Goal: Task Accomplishment & Management: Manage account settings

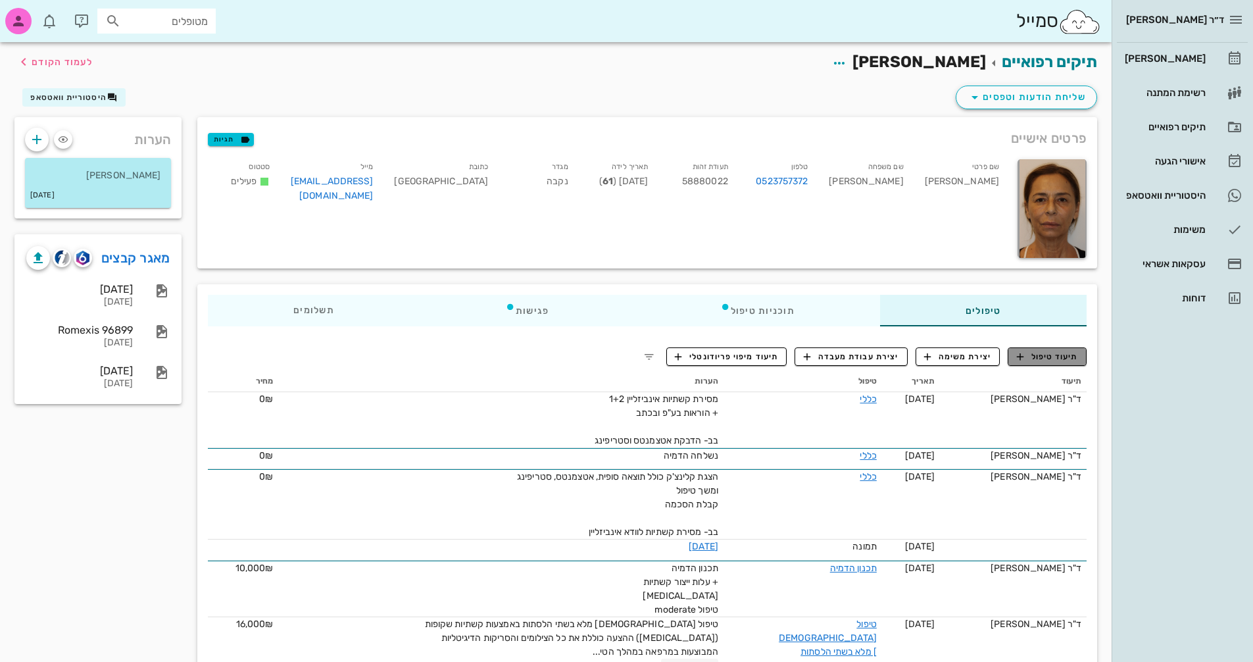
click at [1055, 355] on span "תיעוד טיפול" at bounding box center [1047, 357] width 61 height 12
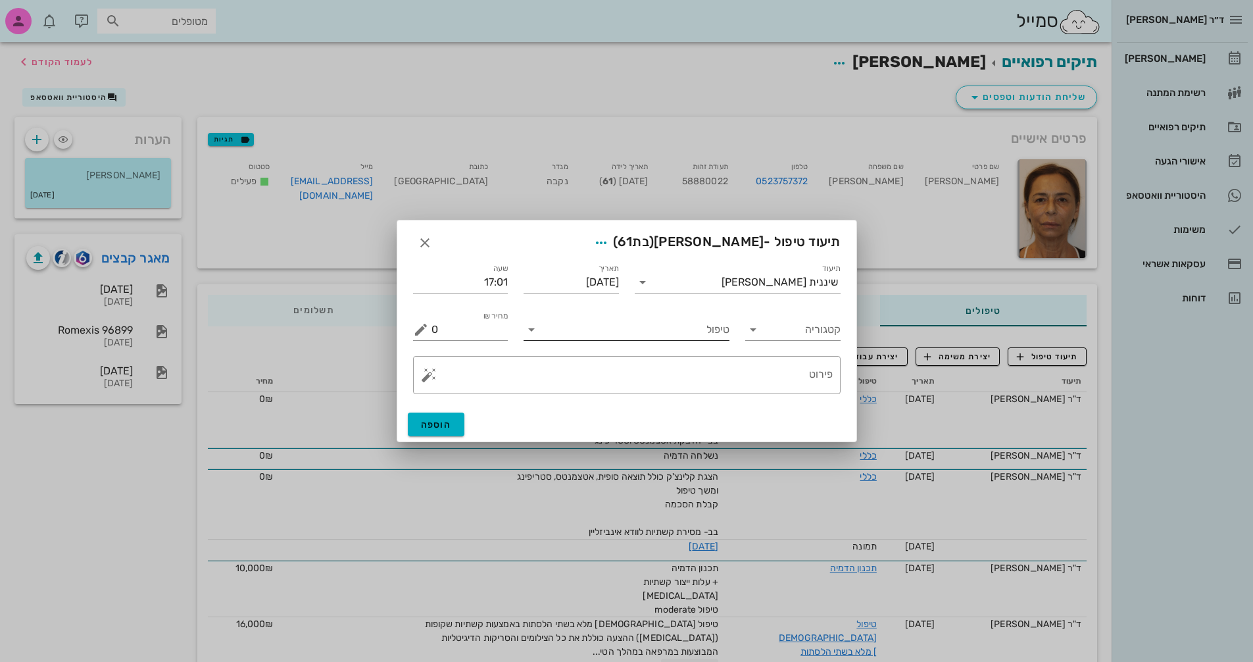
click at [528, 335] on icon at bounding box center [532, 330] width 16 height 16
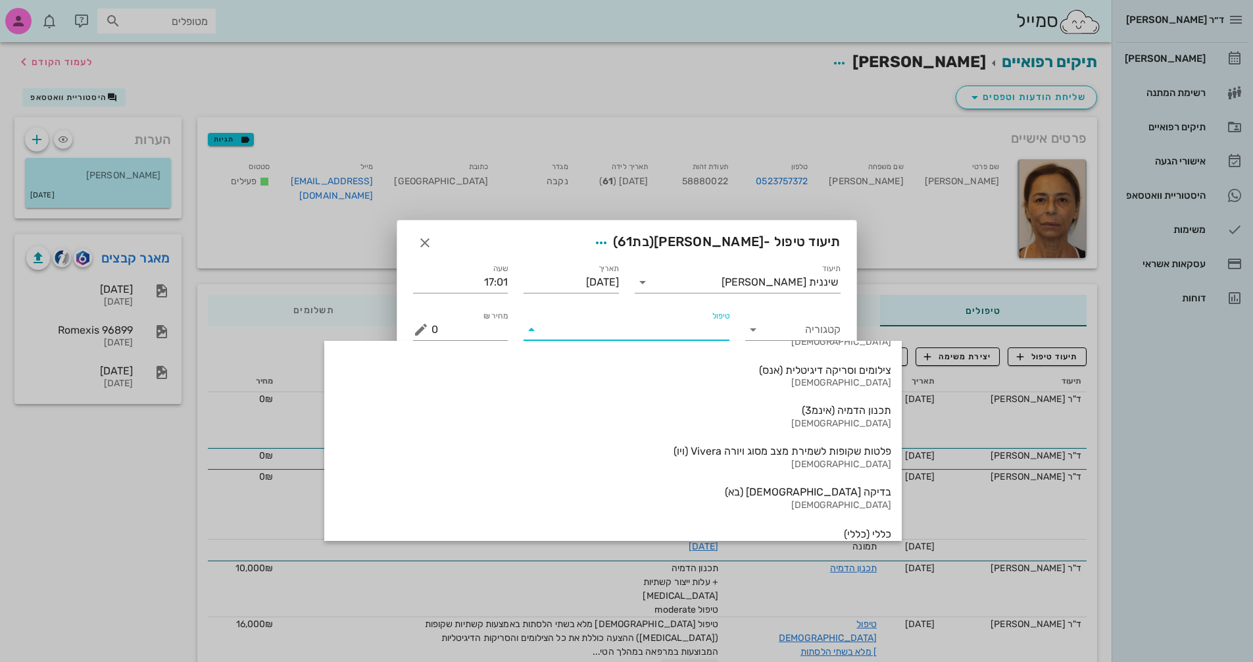
scroll to position [1373, 0]
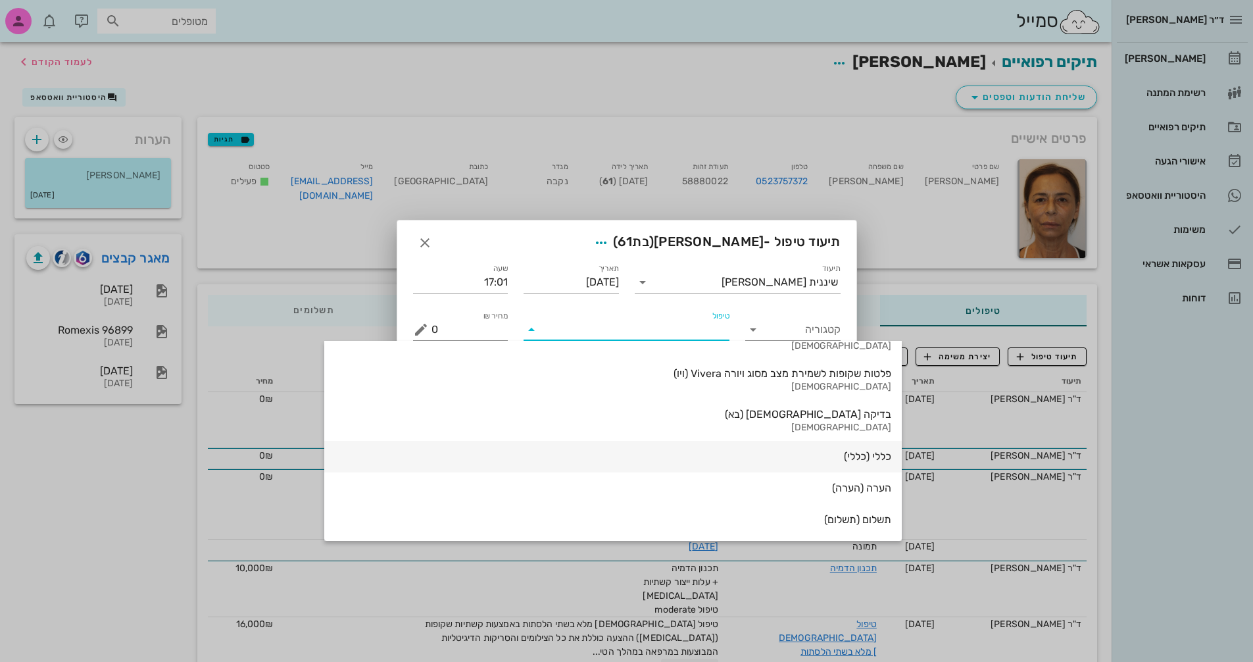
click at [712, 444] on div "כללי (כללי)" at bounding box center [613, 457] width 556 height 30
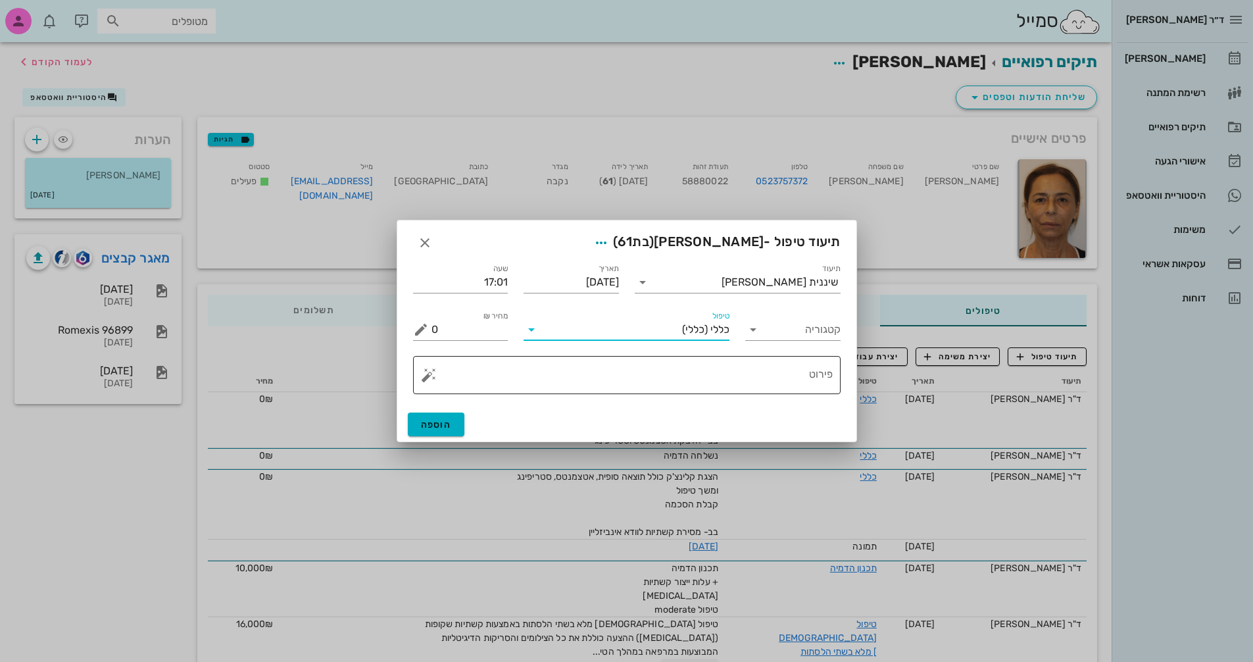
click at [424, 374] on button "button" at bounding box center [429, 375] width 16 height 16
click at [466, 323] on div "[MEDICAL_DATA]" at bounding box center [474, 322] width 107 height 26
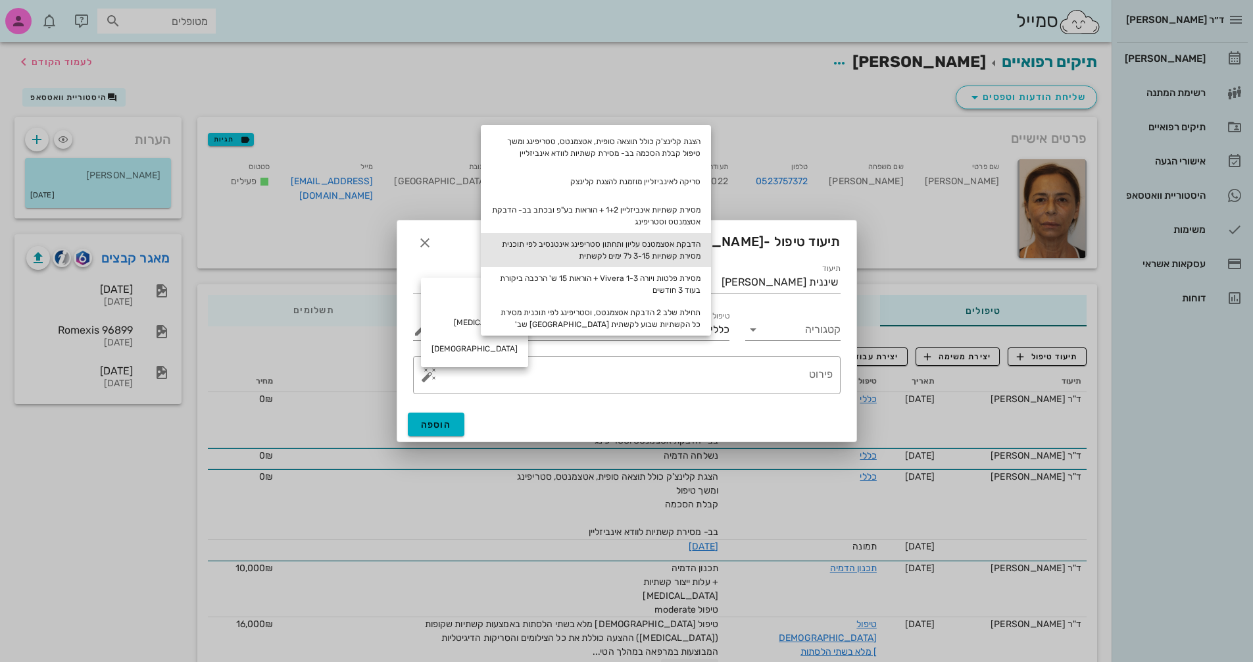
click at [677, 244] on div "הדבקת אטצמטנס עליון ותחתון סטריפינג אינטנסיב לפי תוכנית מסירת קשתיות 3-15 ל7 ימ…" at bounding box center [596, 250] width 230 height 34
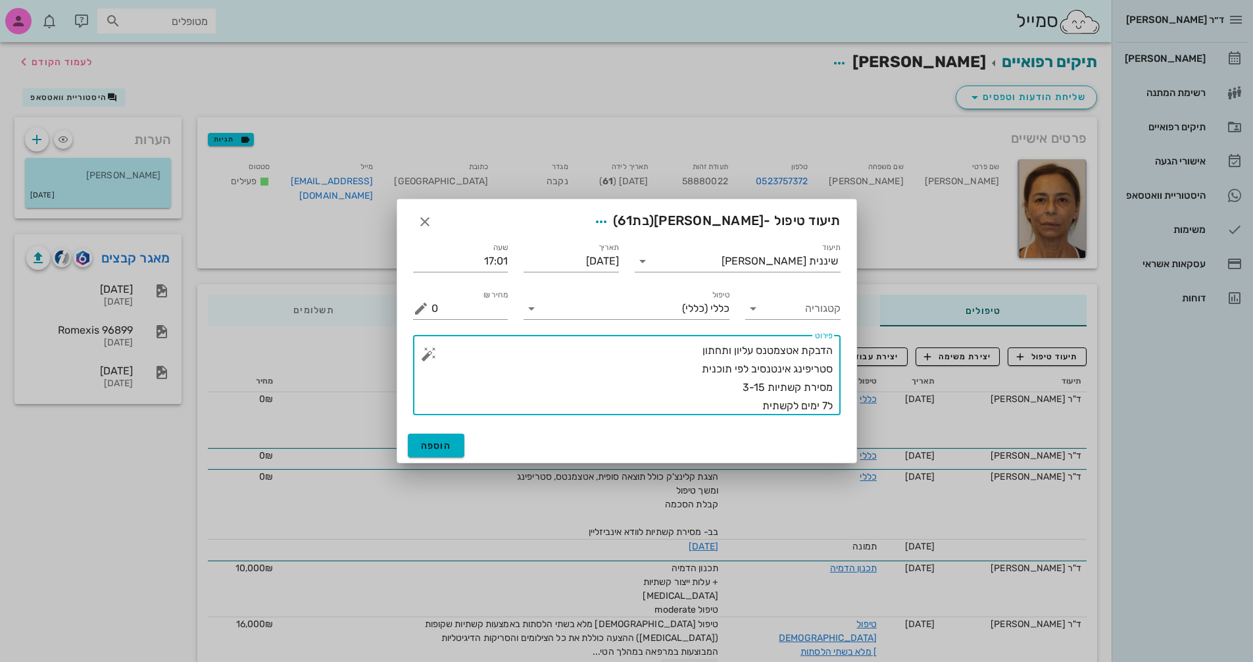
click at [647, 346] on textarea "הדבקת אטצמטנס עליון ותחתון סטריפינג אינטנסיב לפי תוכנית מסירת קשתיות 3-15 ל7 ימ…" at bounding box center [632, 378] width 401 height 74
drag, startPoint x: 756, startPoint y: 387, endPoint x: 764, endPoint y: 387, distance: 8.6
click at [764, 387] on textarea "הדבקת אטצמטנס עליון ותחתון שלב 1 סטריפינג אינטנסיב לפי תוכנית מסירת קשתיות 3-15…" at bounding box center [632, 378] width 401 height 74
click at [826, 403] on textarea "הדבקת אטצמטנס עליון ותחתון שלב 1 סטריפינג אינטנסיב לפי תוכנית מסירת קשתיות 3-20…" at bounding box center [632, 378] width 401 height 74
click at [706, 403] on textarea "הדבקת אטצמטנס עליון ותחתון שלב 1 סטריפינג אינטנסיב לפי תוכנית מסירת קשתיות 3-20…" at bounding box center [632, 378] width 401 height 74
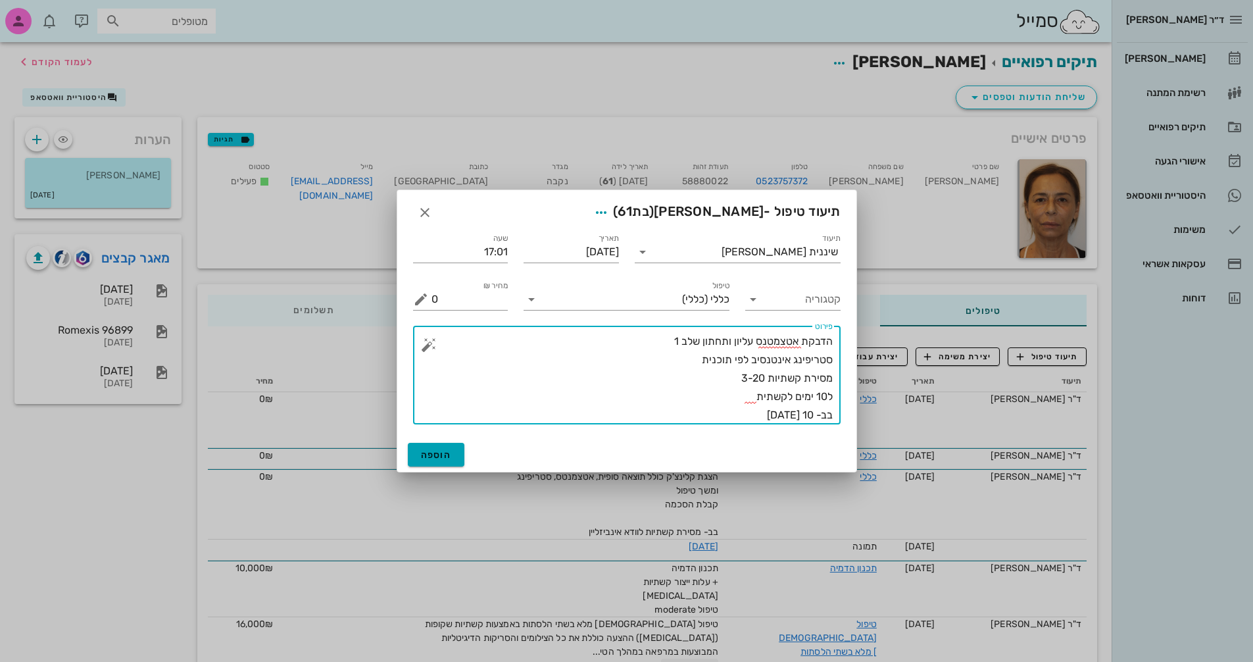
type textarea "הדבקת אטצמטנס עליון ותחתון שלב 1 סטריפינג אינטנסיב לפי תוכנית מסירת קשתיות 3-20…"
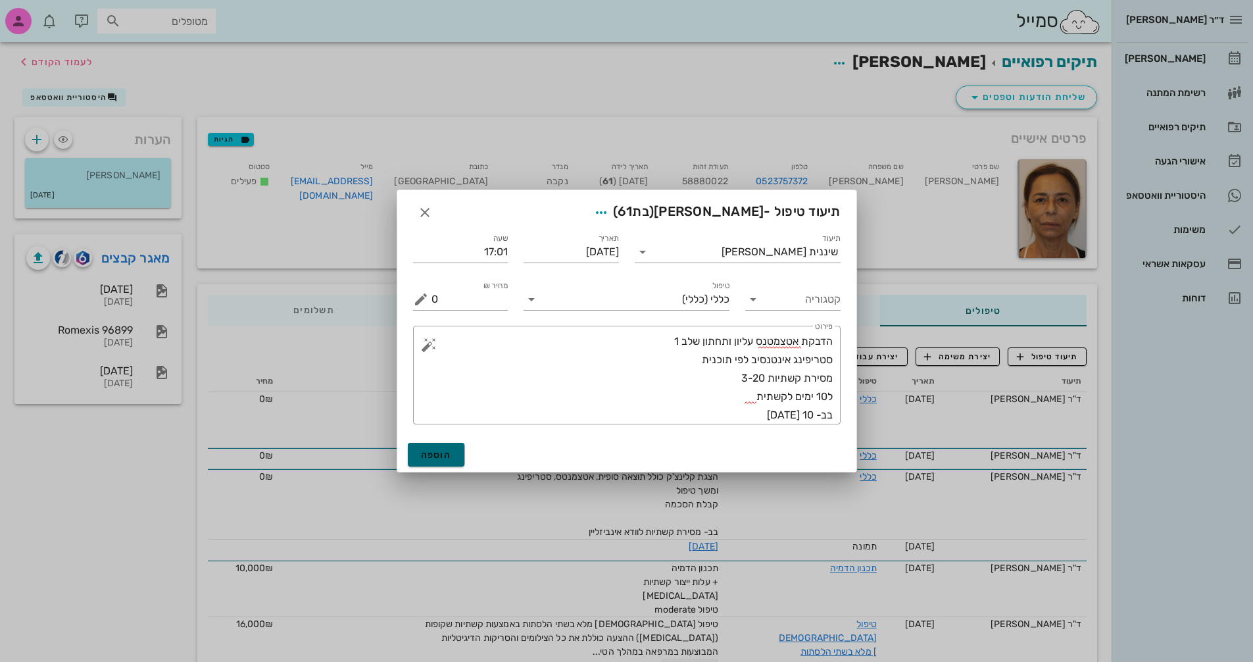
click at [449, 458] on span "הוספה" at bounding box center [436, 454] width 31 height 11
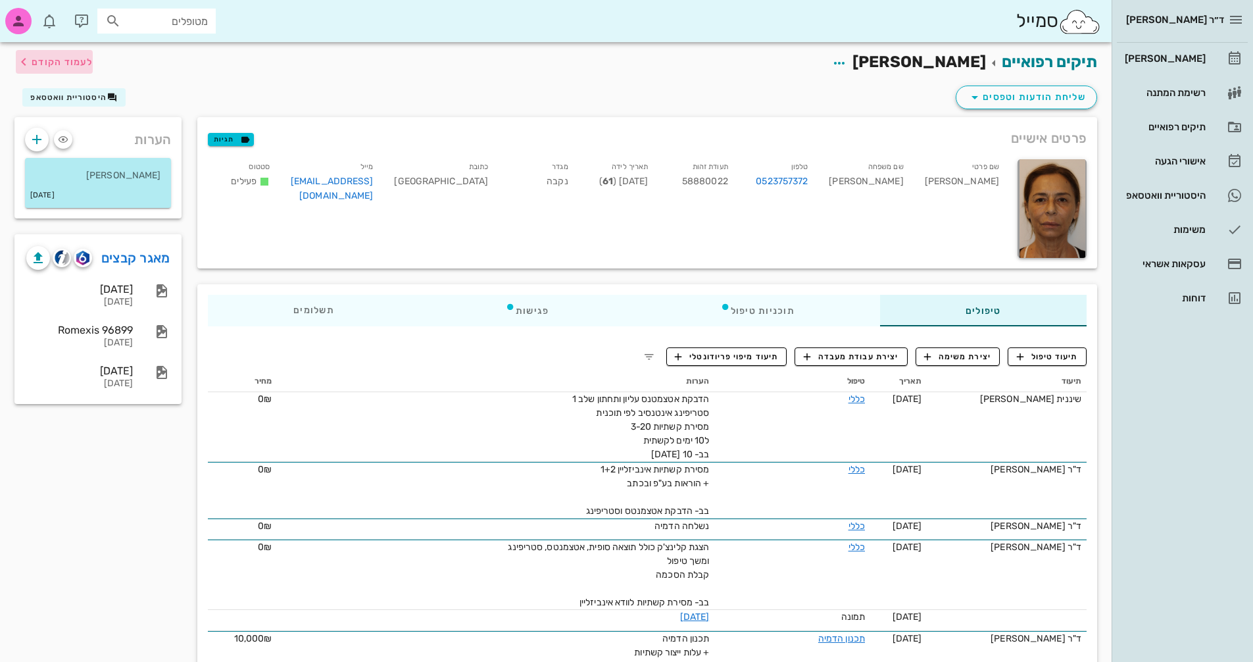
click at [44, 65] on span "לעמוד הקודם" at bounding box center [62, 62] width 61 height 11
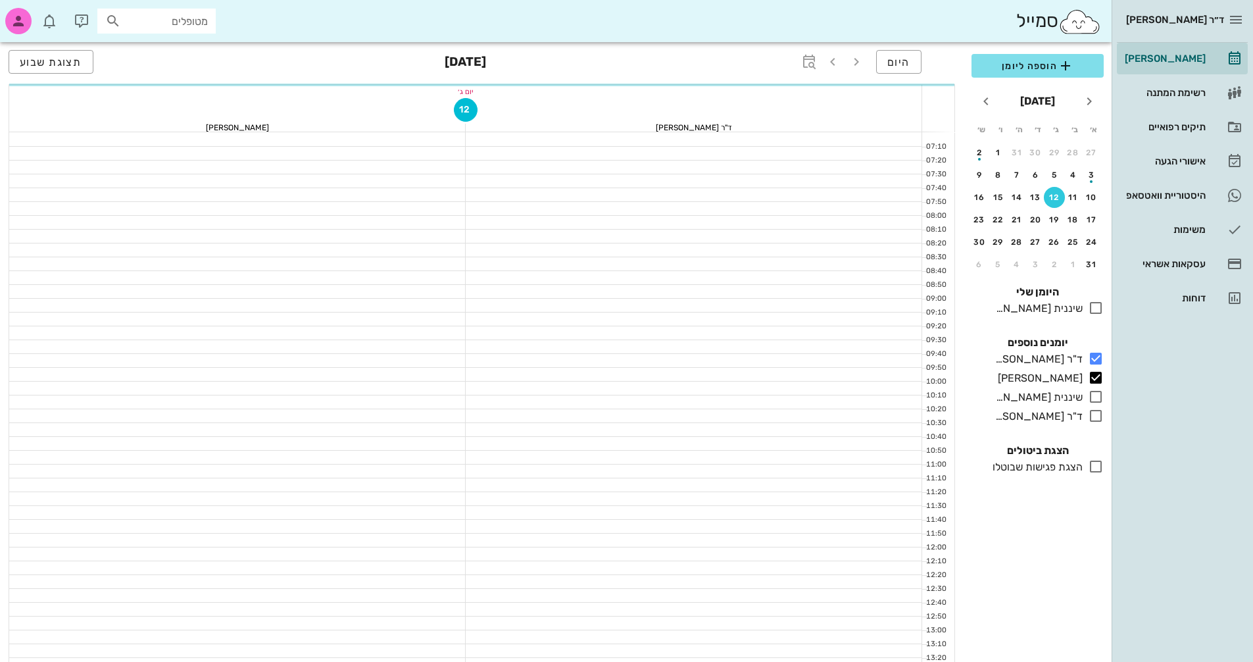
scroll to position [395, 0]
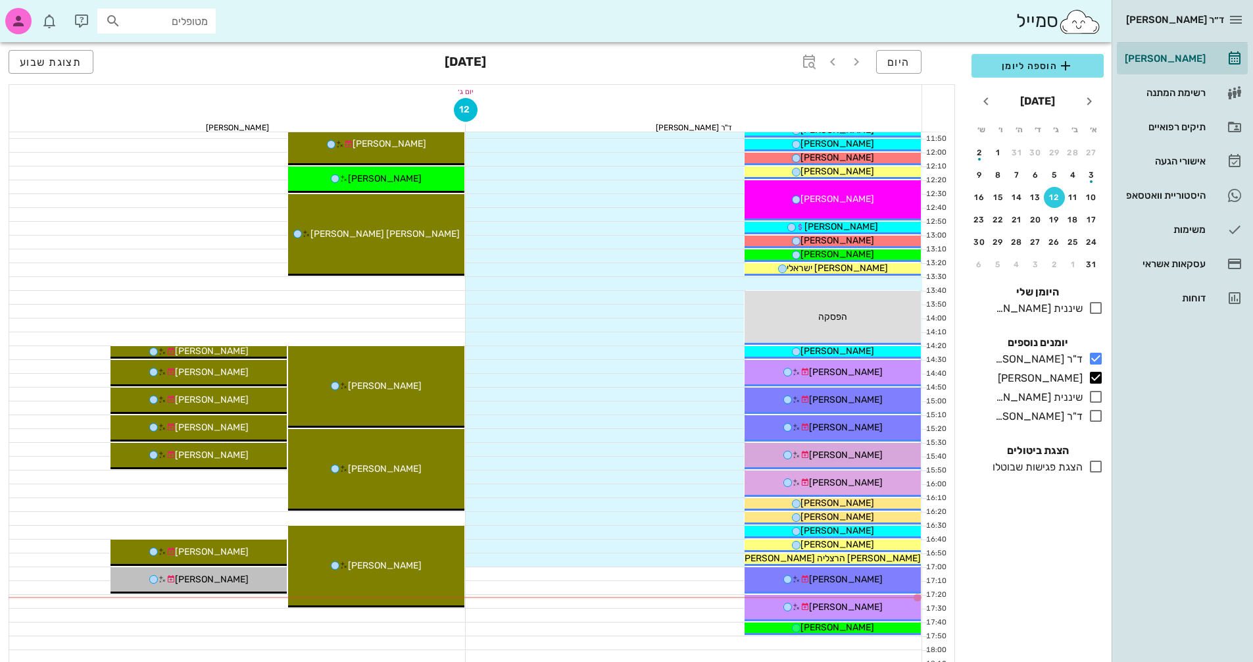
click at [653, 536] on div at bounding box center [694, 532] width 457 height 13
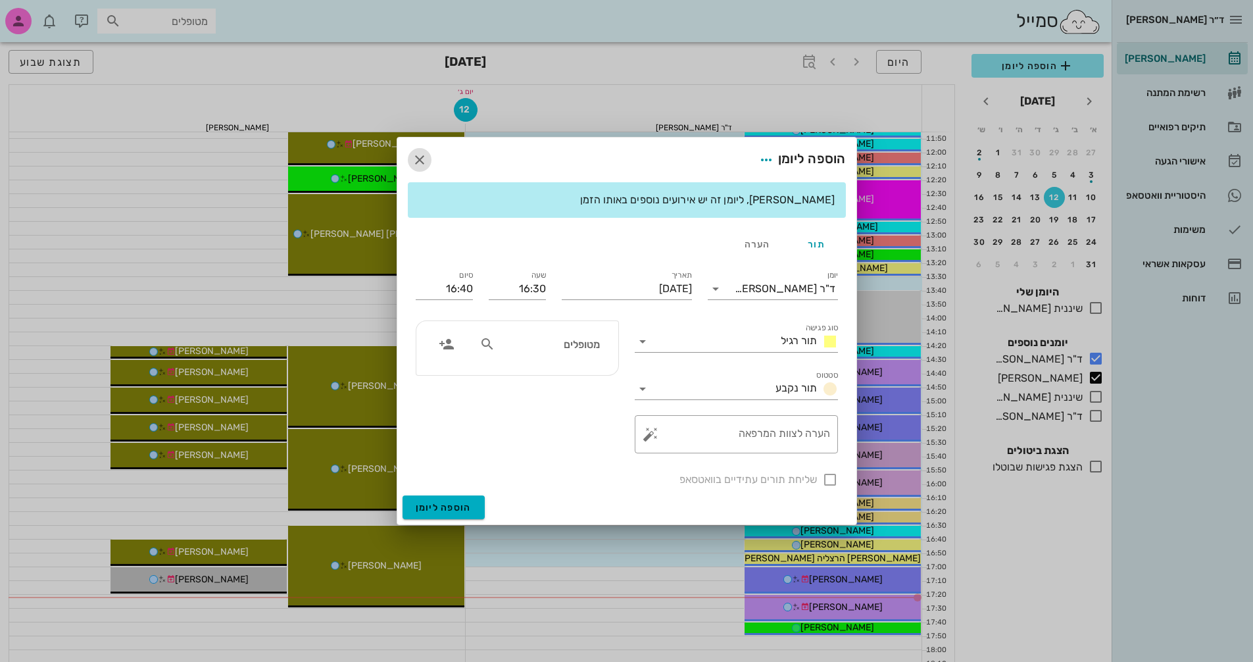
click at [422, 163] on icon "button" at bounding box center [420, 160] width 16 height 16
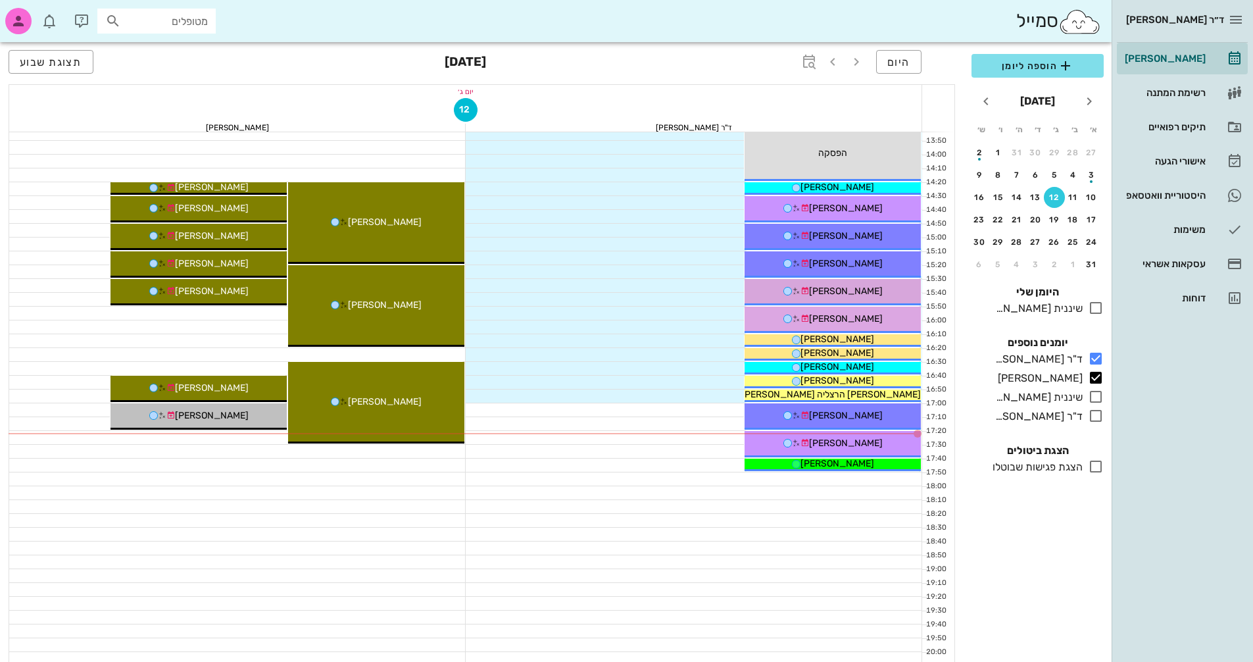
scroll to position [631, 0]
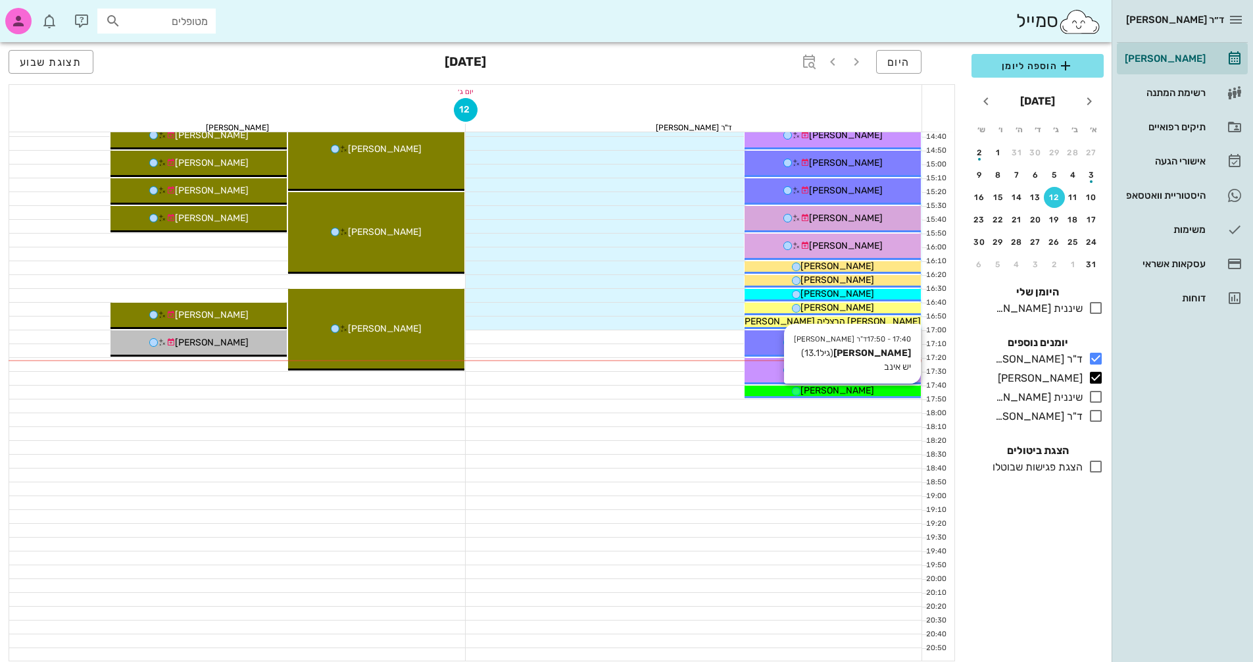
click at [861, 392] on div "[PERSON_NAME]" at bounding box center [833, 390] width 176 height 14
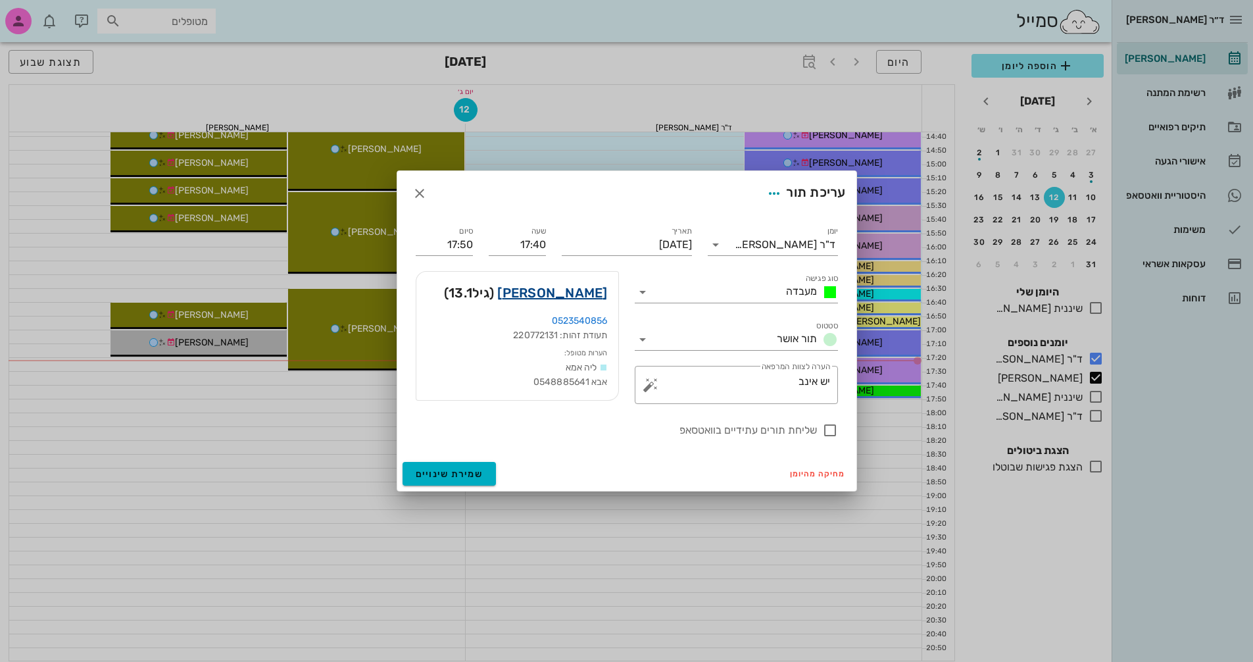
click at [587, 293] on link "[PERSON_NAME]" at bounding box center [552, 292] width 110 height 21
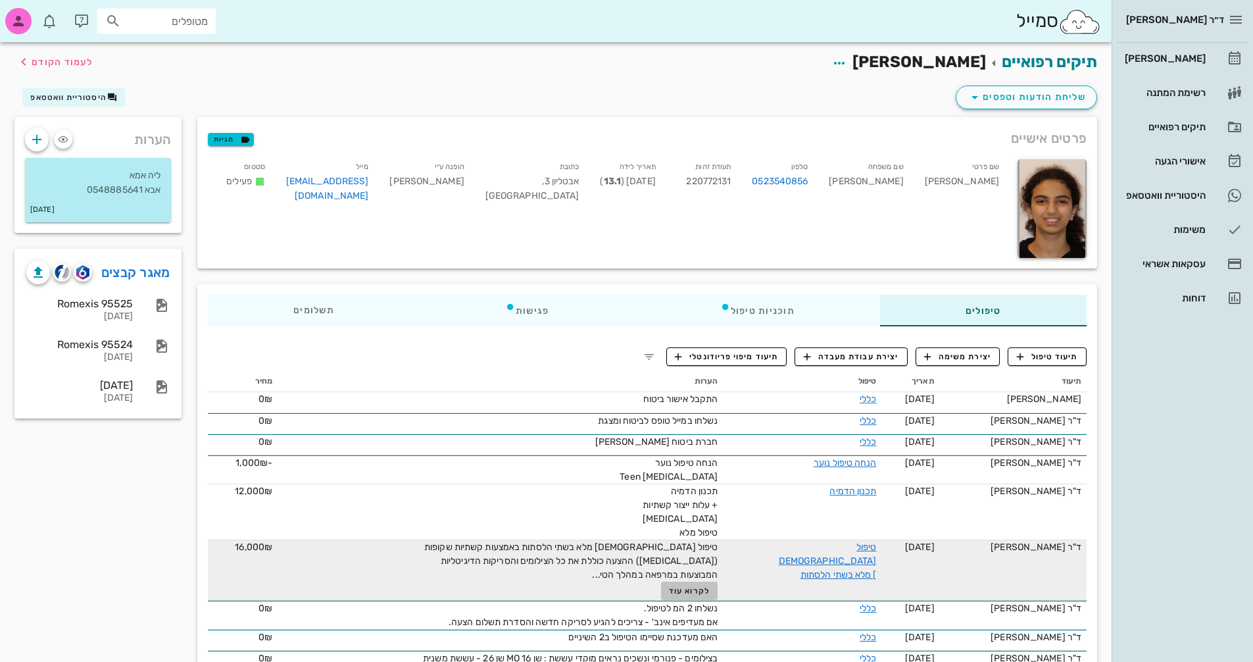
click at [683, 591] on span "לקרוא עוד" at bounding box center [689, 590] width 41 height 9
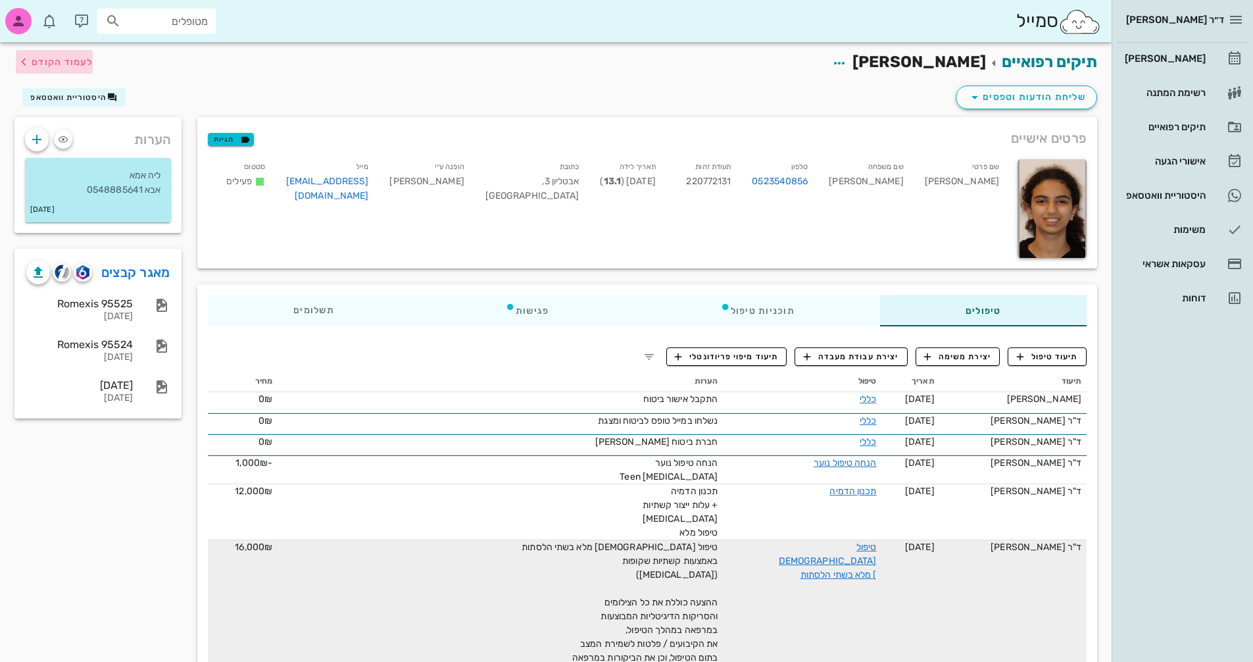
click at [42, 59] on span "לעמוד הקודם" at bounding box center [62, 62] width 61 height 11
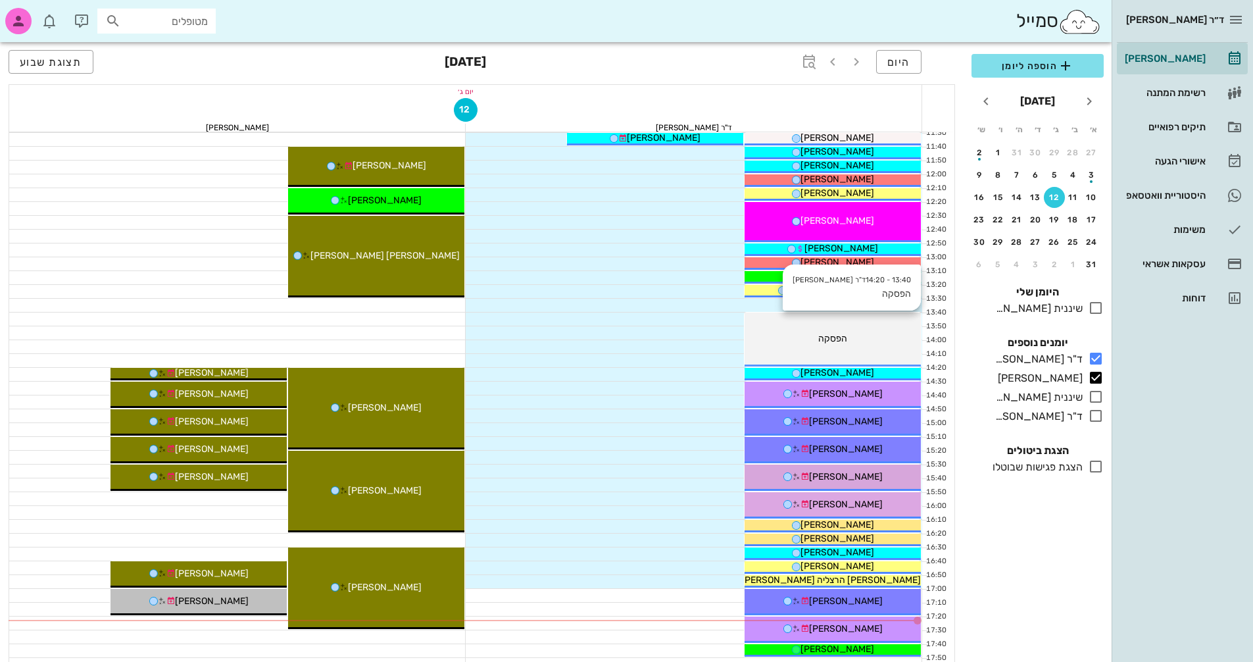
scroll to position [566, 0]
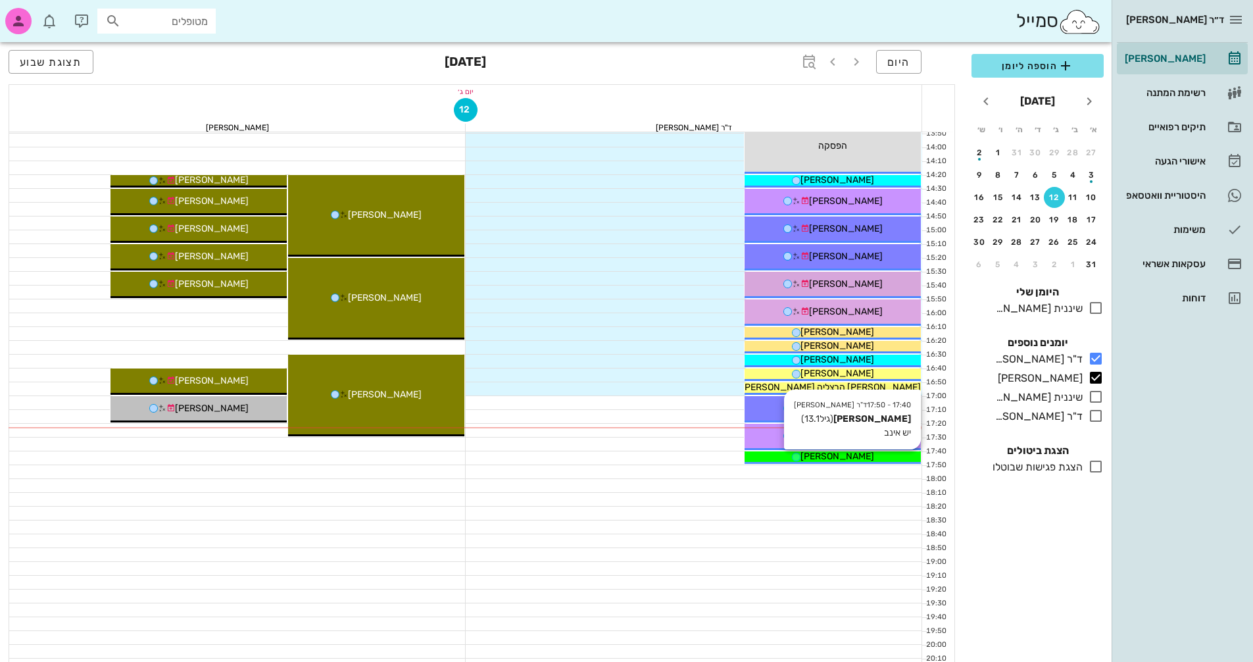
click at [835, 454] on span "[PERSON_NAME]" at bounding box center [838, 456] width 74 height 11
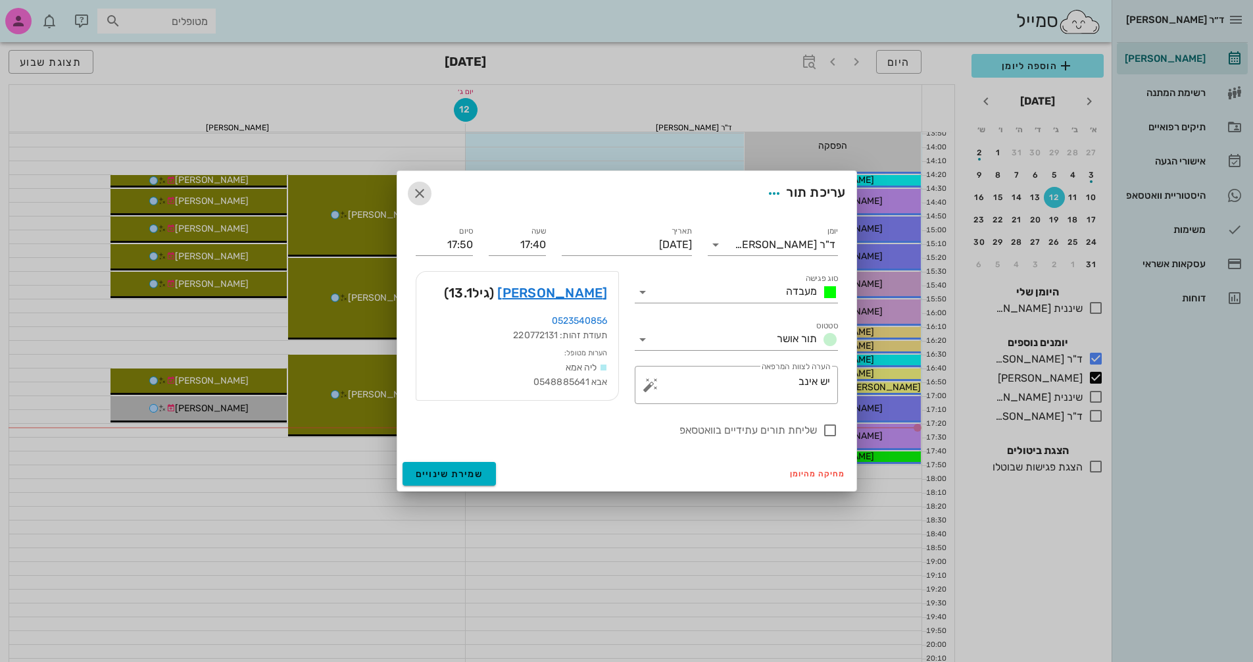
click at [428, 191] on span "button" at bounding box center [420, 193] width 24 height 16
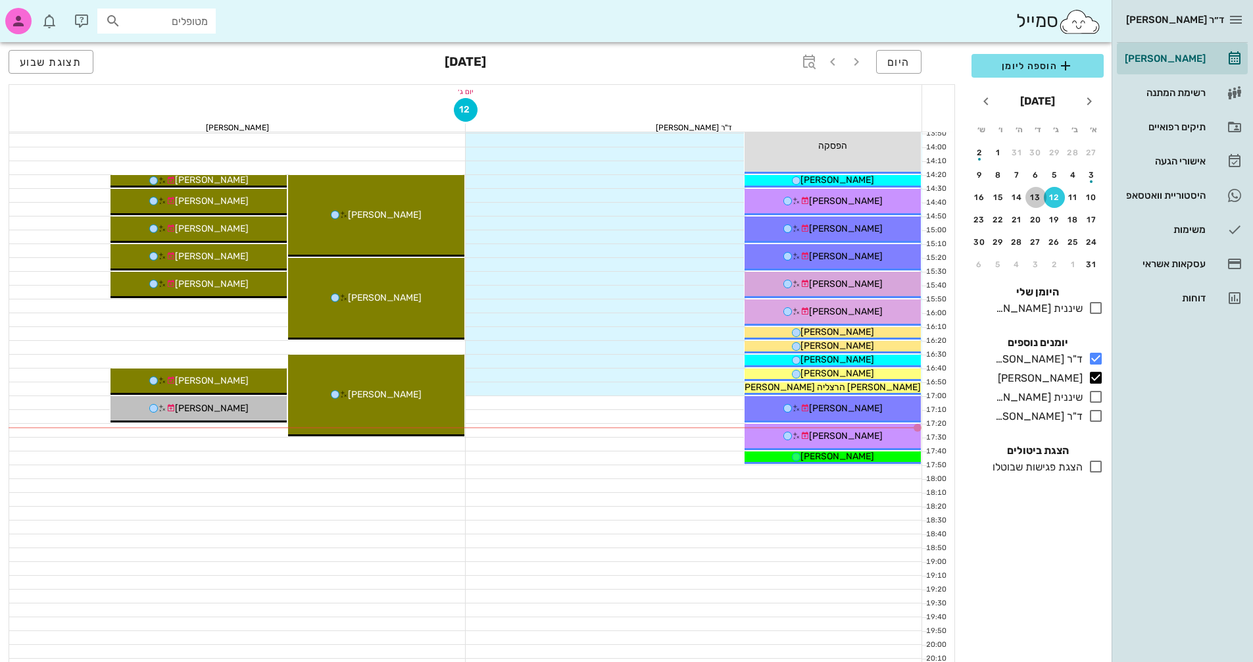
click at [1039, 196] on div "13" at bounding box center [1035, 197] width 21 height 9
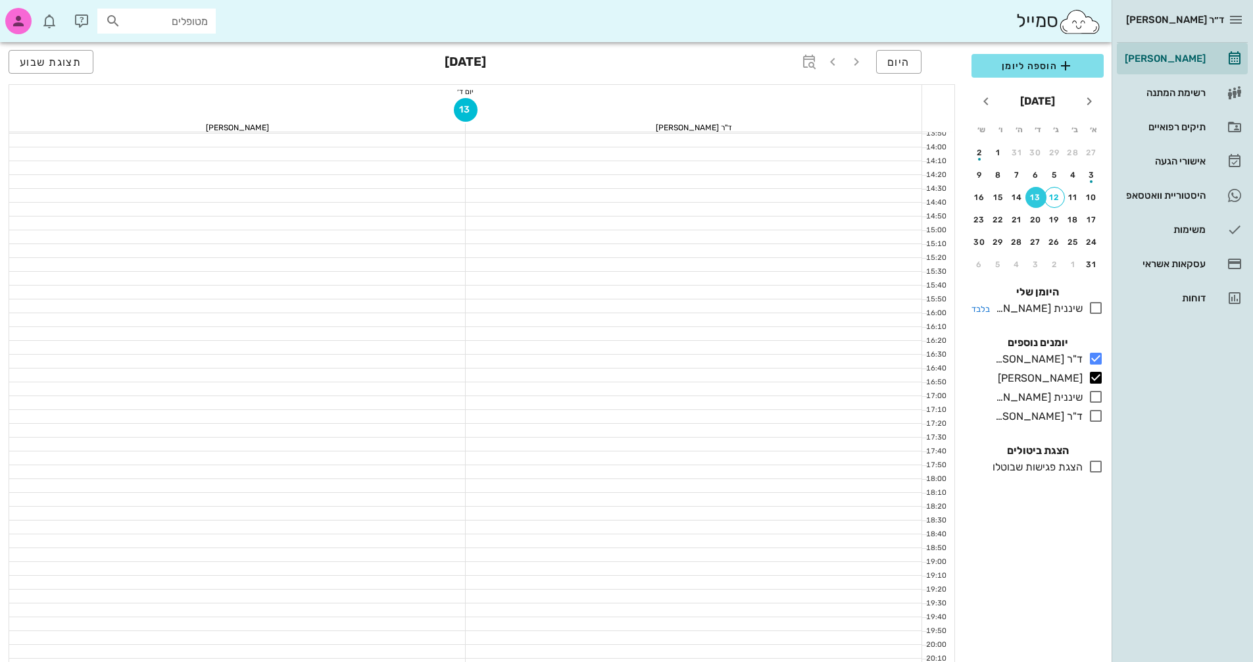
click at [1095, 308] on icon at bounding box center [1096, 308] width 16 height 16
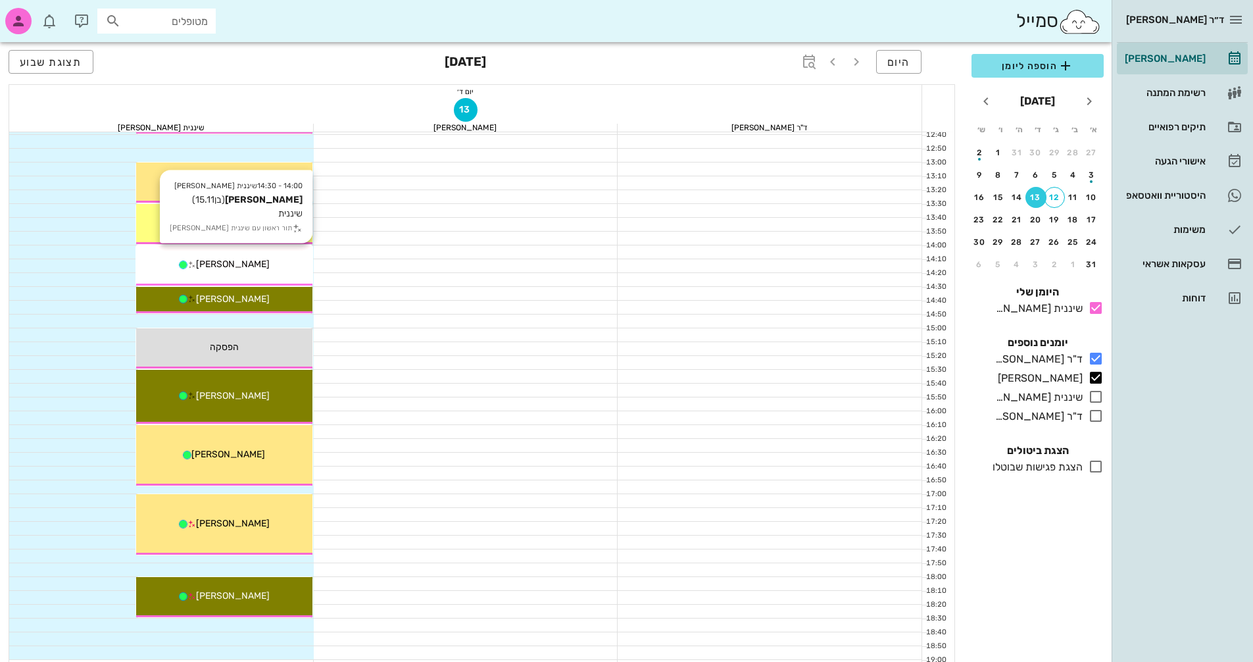
scroll to position [500, 0]
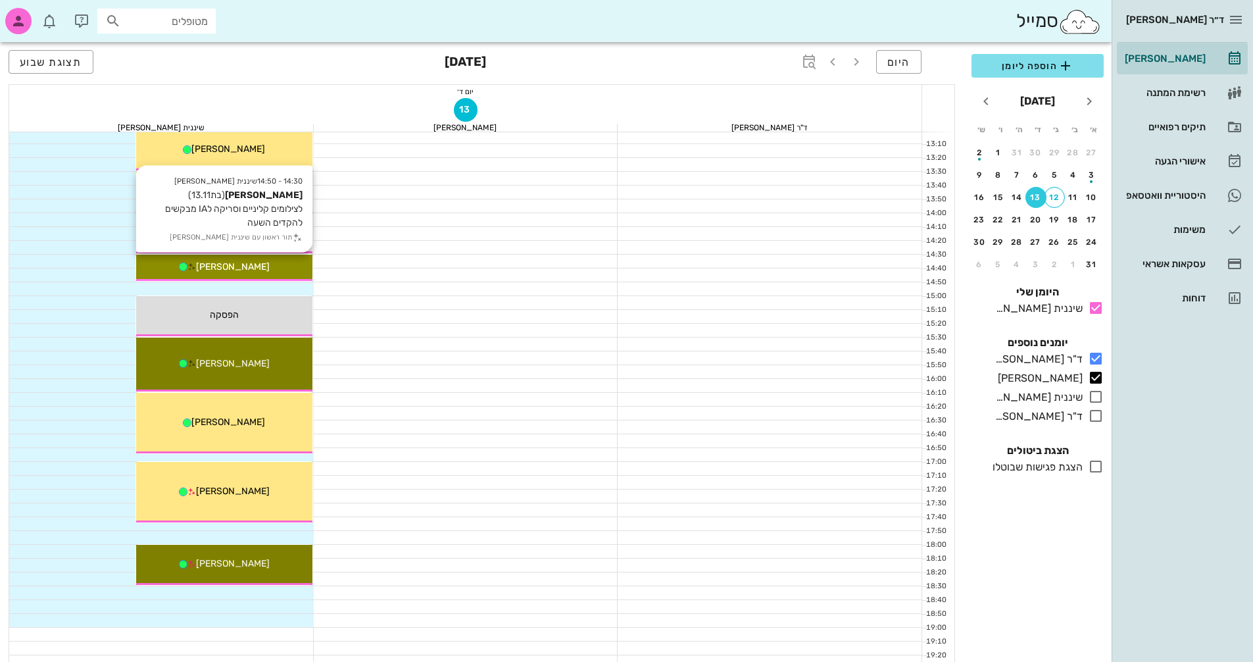
click at [257, 265] on div "[PERSON_NAME]" at bounding box center [224, 267] width 176 height 14
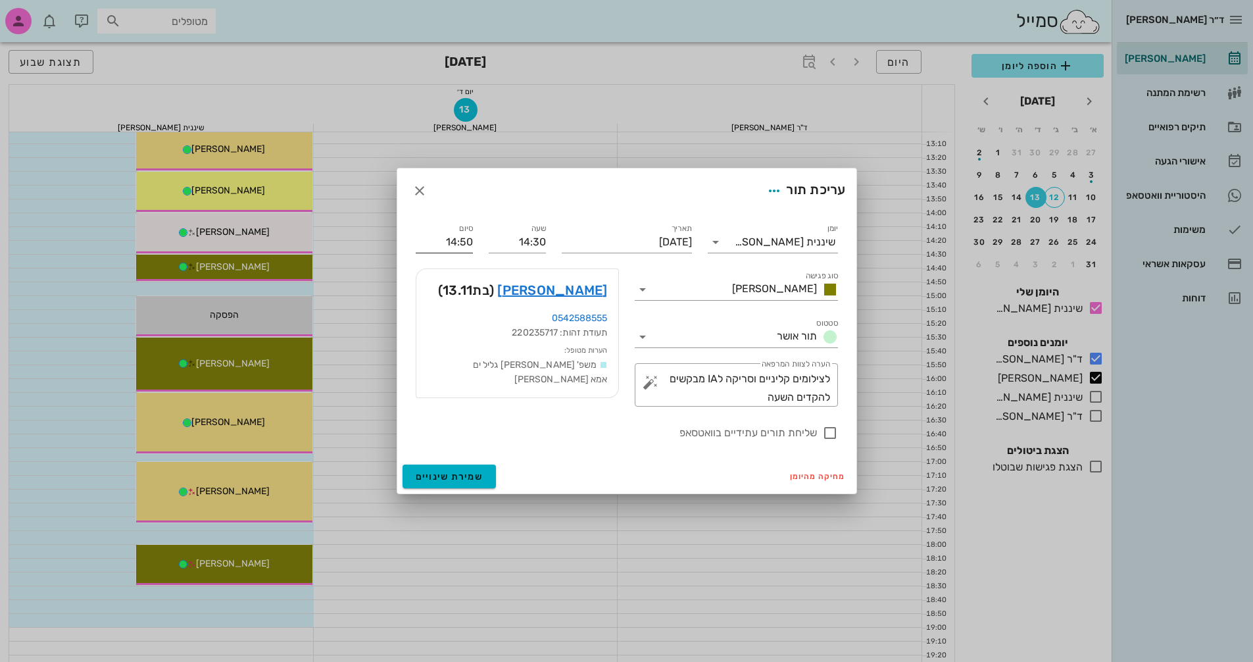
click at [453, 242] on input "14:50" at bounding box center [444, 242] width 57 height 21
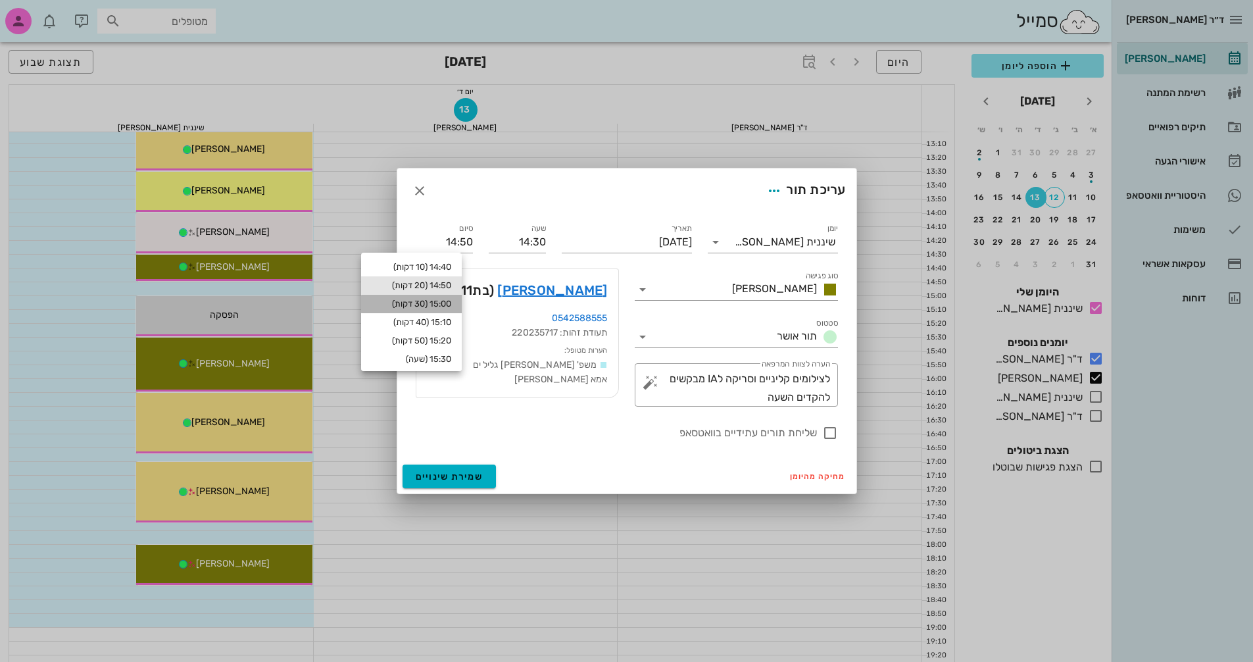
click at [451, 301] on div "15:00 (30 דקות)" at bounding box center [412, 304] width 80 height 11
type input "15:00"
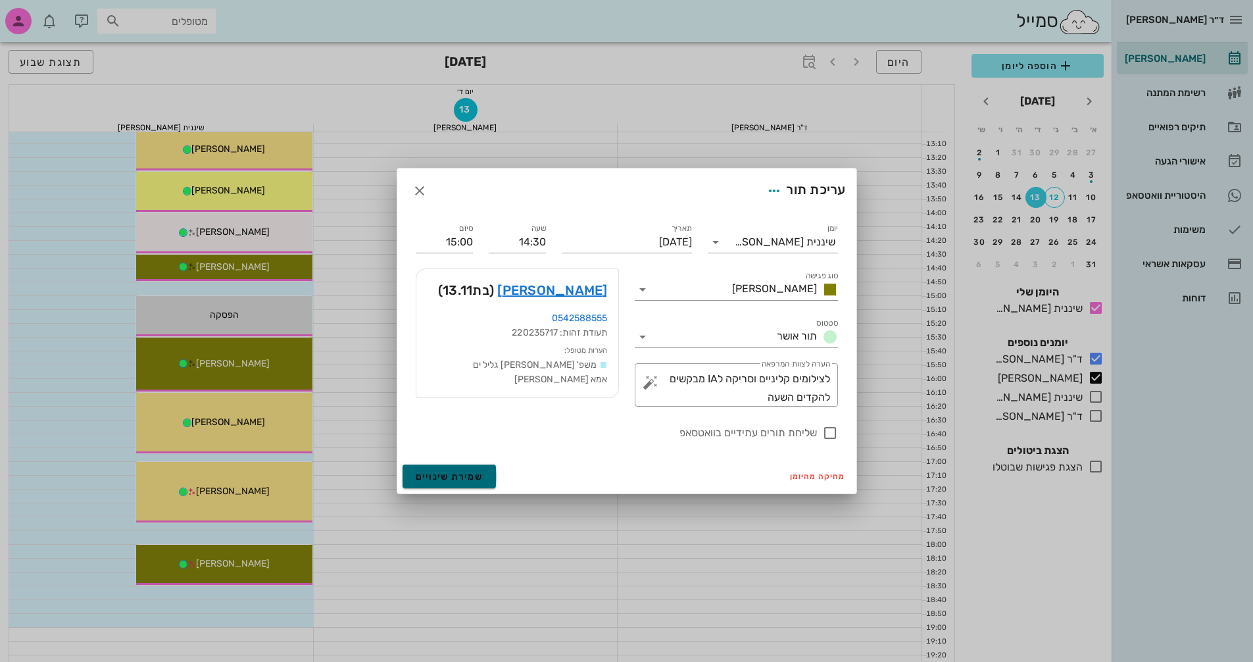
click at [437, 481] on span "שמירת שינויים" at bounding box center [450, 476] width 68 height 11
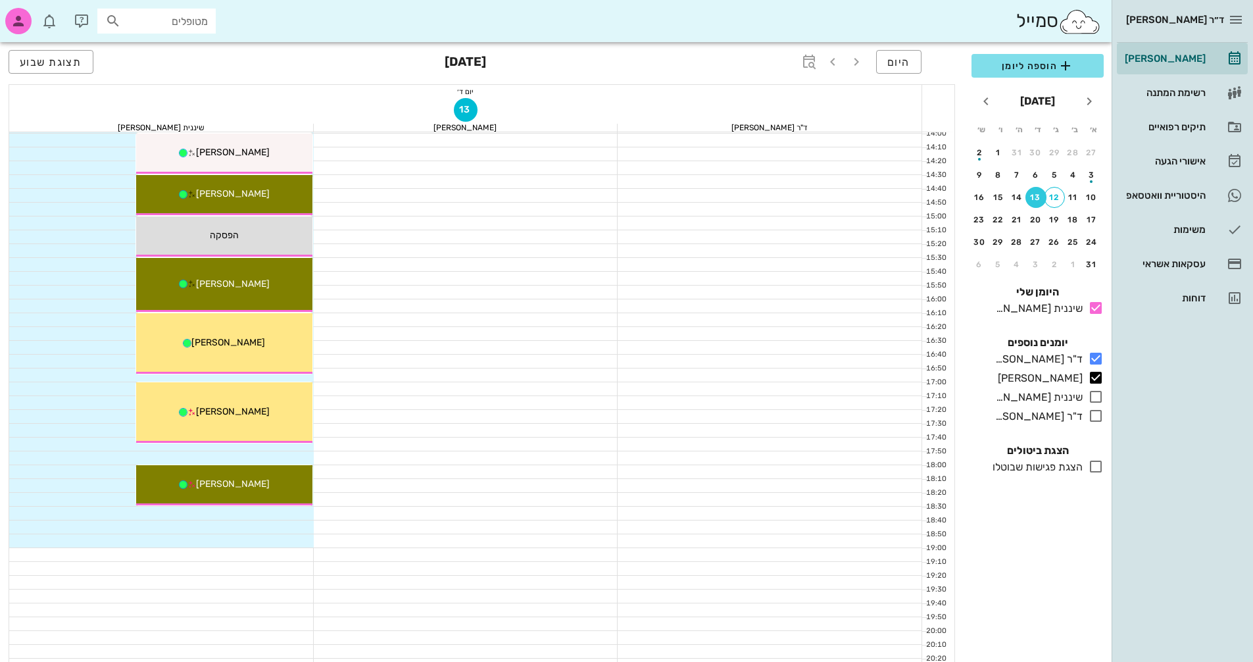
scroll to position [631, 0]
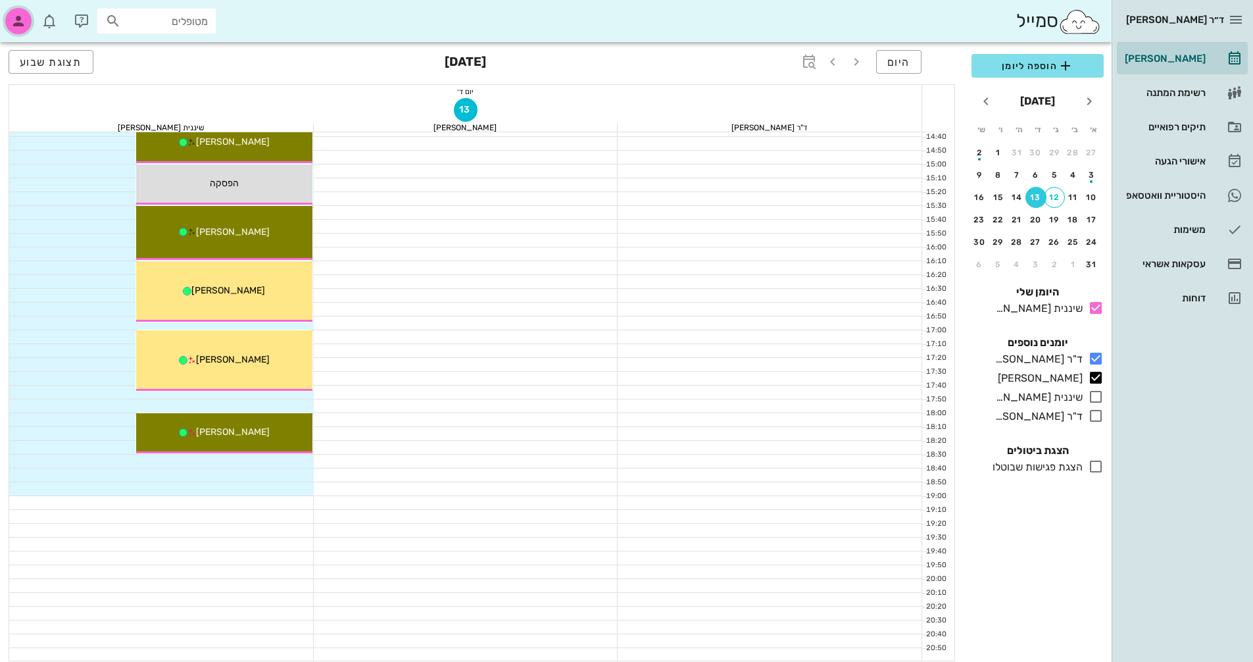
click at [11, 18] on icon "button" at bounding box center [19, 21] width 16 height 16
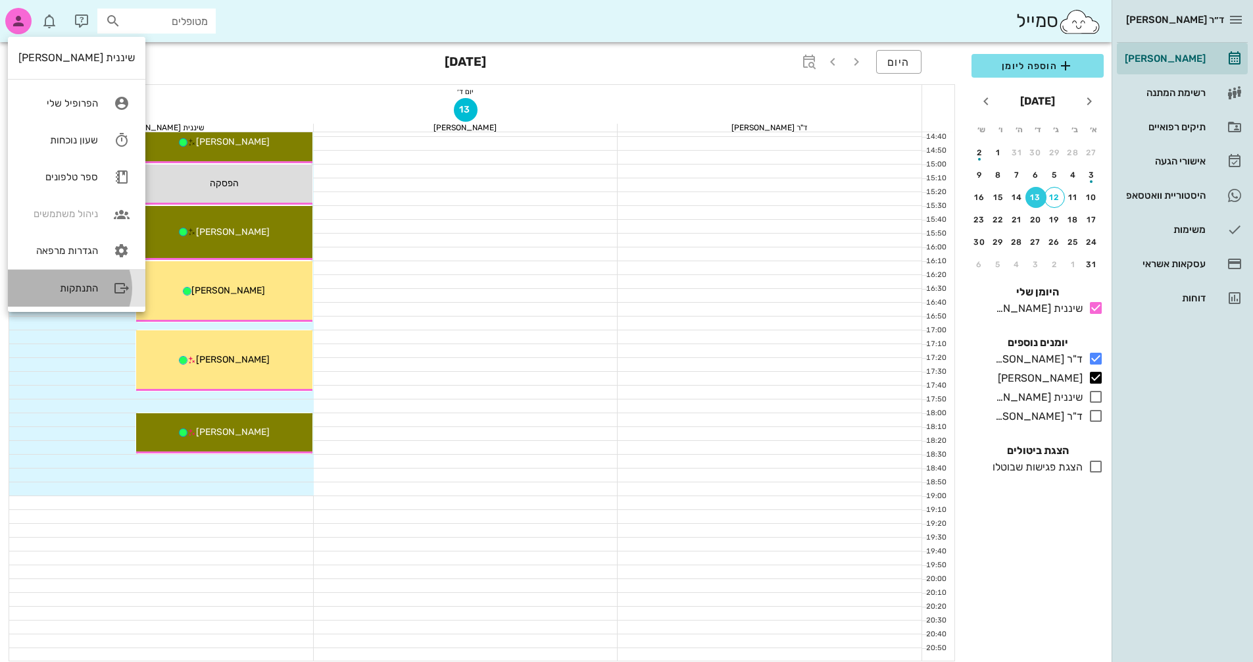
click at [61, 282] on div "התנתקות" at bounding box center [58, 288] width 80 height 12
